Goal: Task Accomplishment & Management: Complete application form

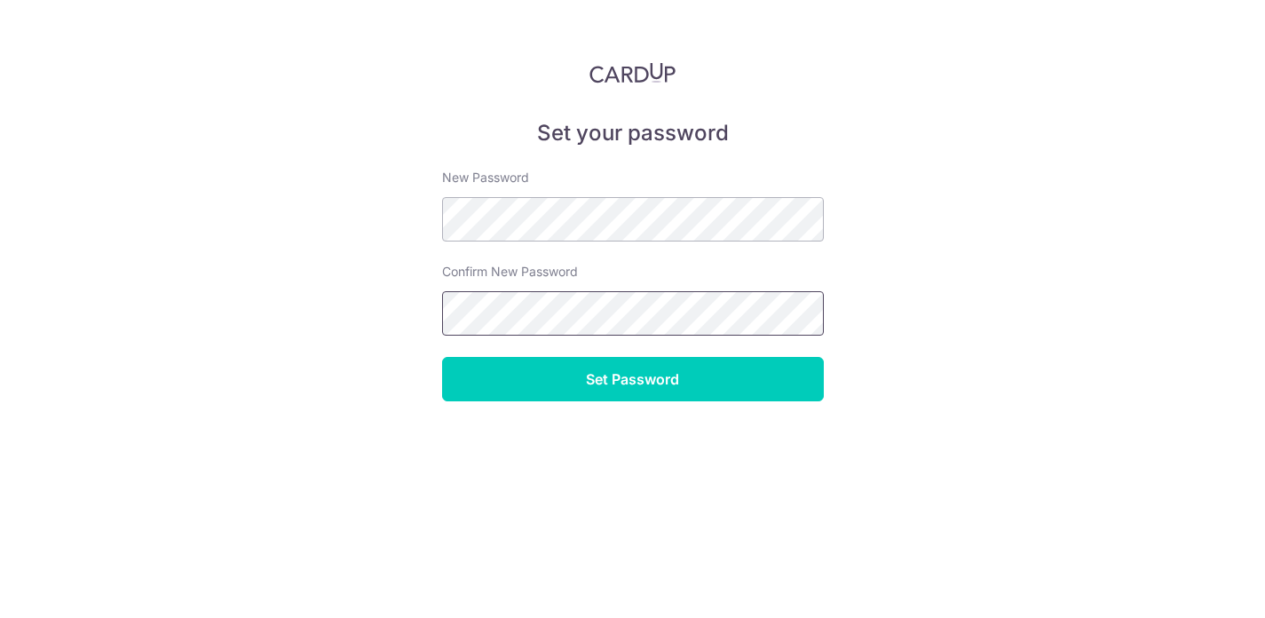
click at [632, 379] on input "Set Password" at bounding box center [633, 379] width 382 height 44
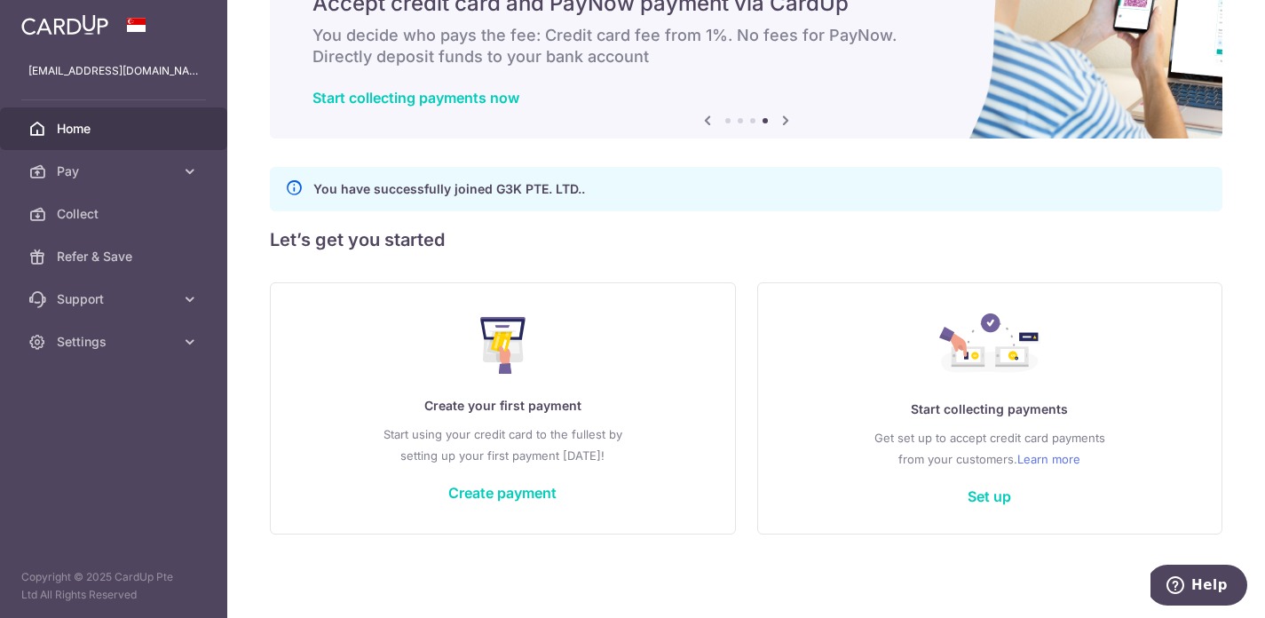
scroll to position [89, 0]
click at [189, 172] on icon at bounding box center [190, 171] width 18 height 18
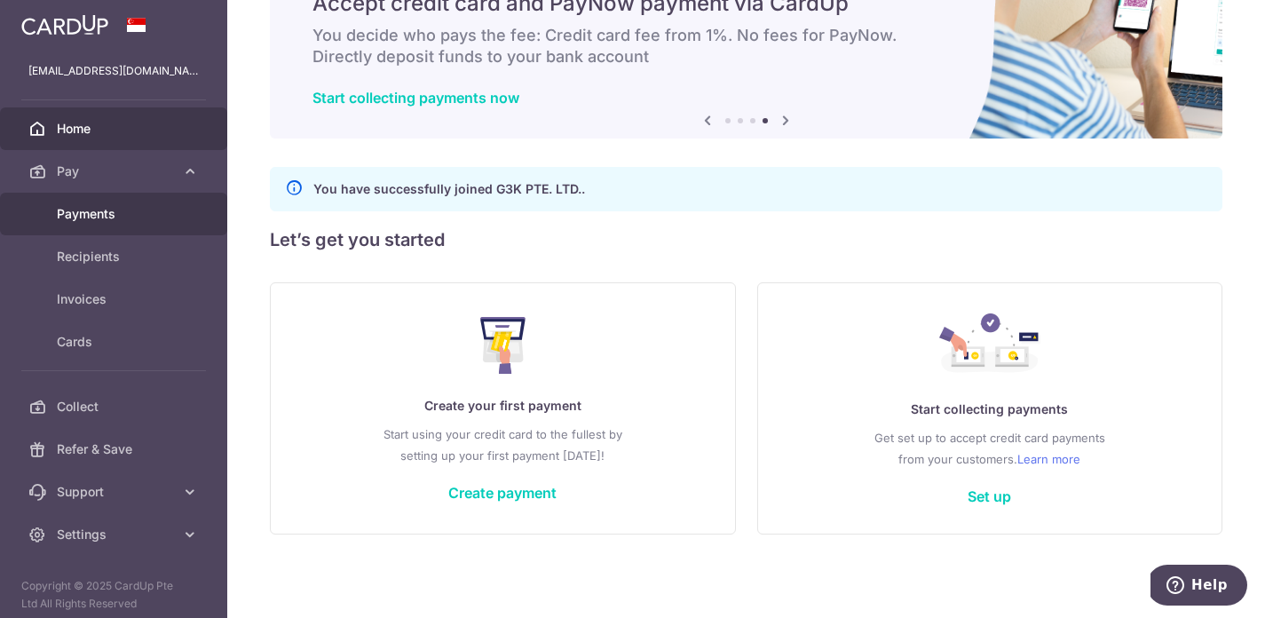
click at [106, 219] on span "Payments" at bounding box center [115, 214] width 117 height 18
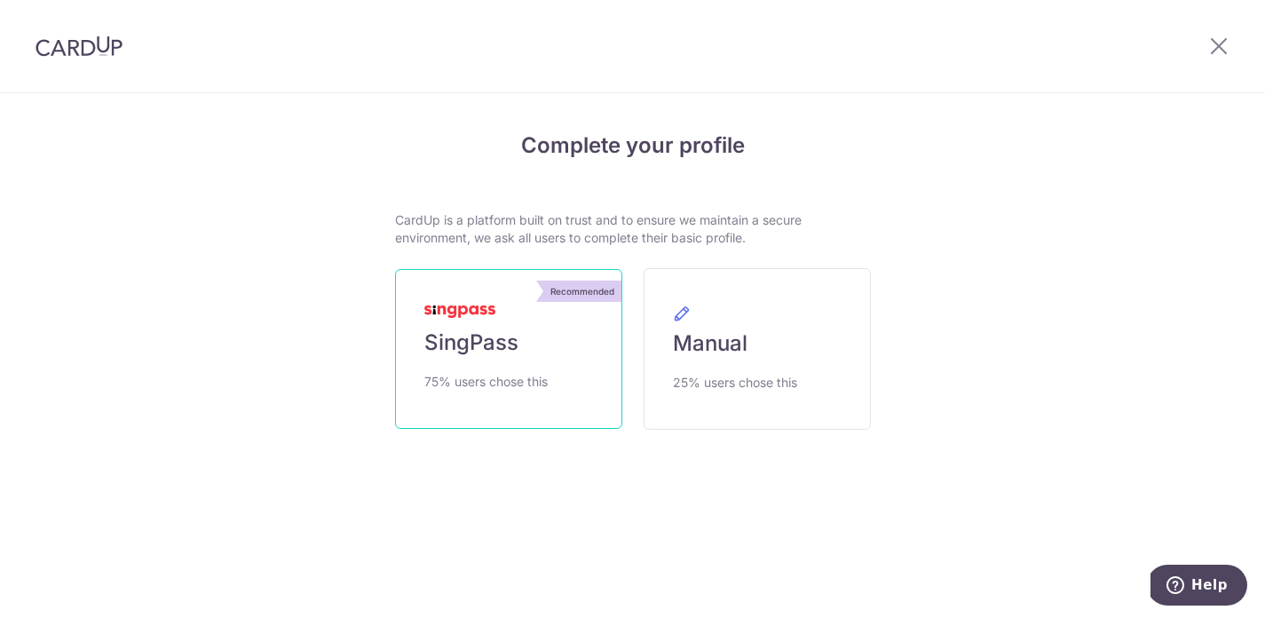
click at [480, 404] on link "Recommended SingPass 75% users chose this" at bounding box center [508, 349] width 227 height 160
